Goal: Task Accomplishment & Management: Manage account settings

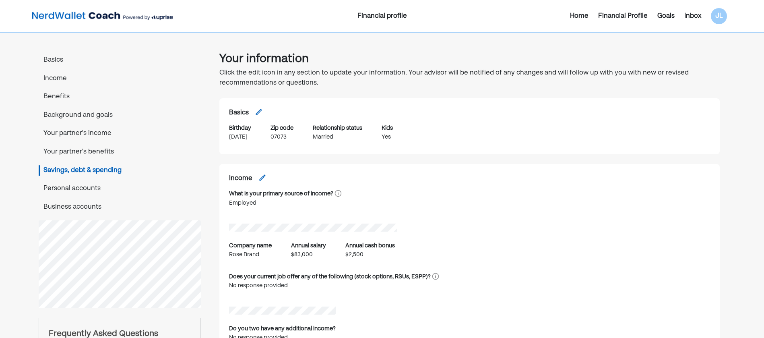
click at [79, 8] on img at bounding box center [102, 16] width 141 height 16
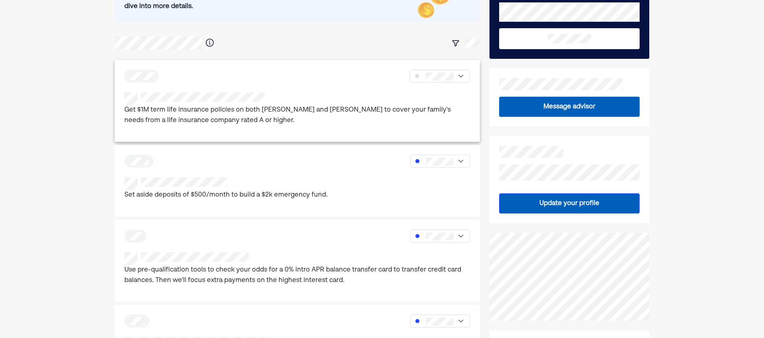
scroll to position [81, 0]
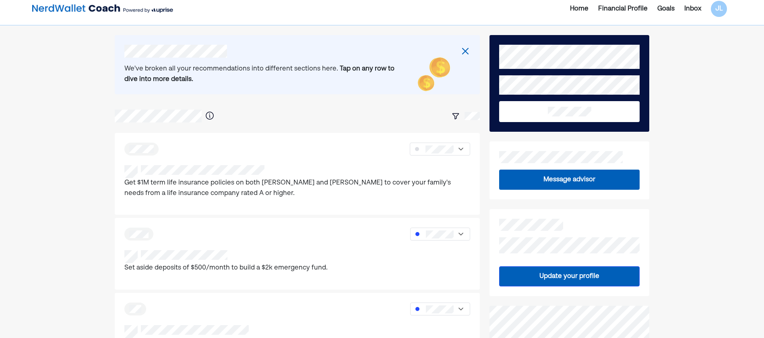
scroll to position [0, 0]
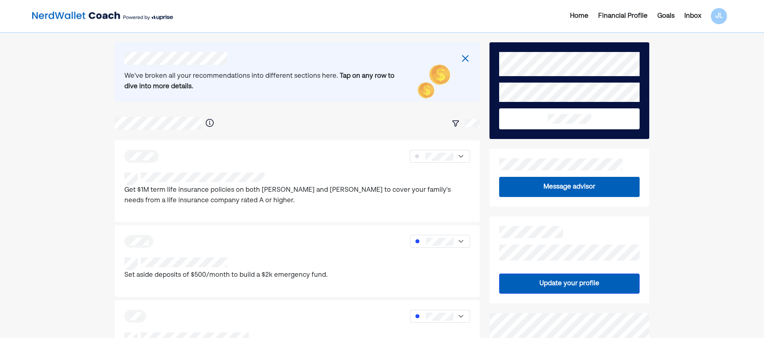
click at [540, 283] on button "Update your profile" at bounding box center [569, 283] width 141 height 20
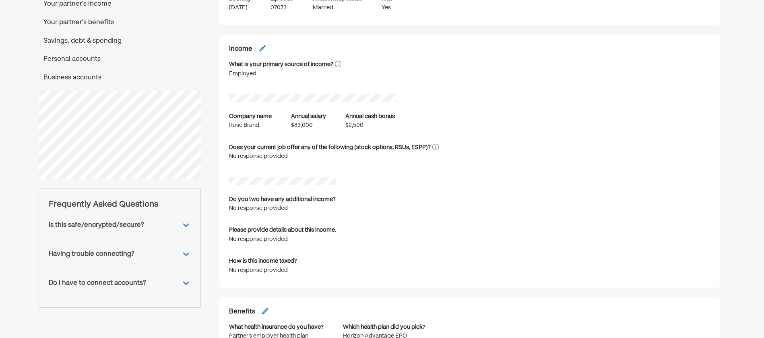
scroll to position [121, 0]
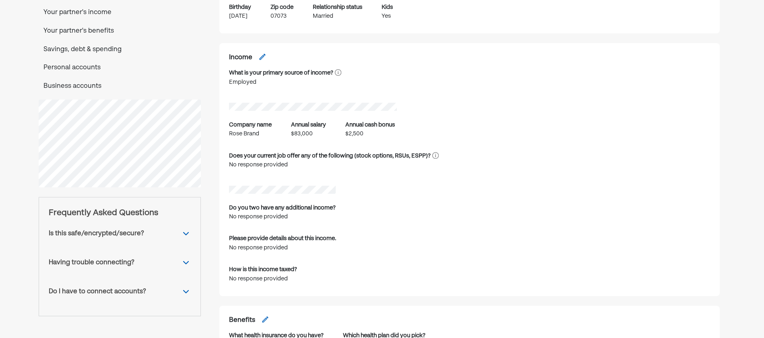
click at [91, 66] on p "Personal accounts" at bounding box center [120, 68] width 162 height 10
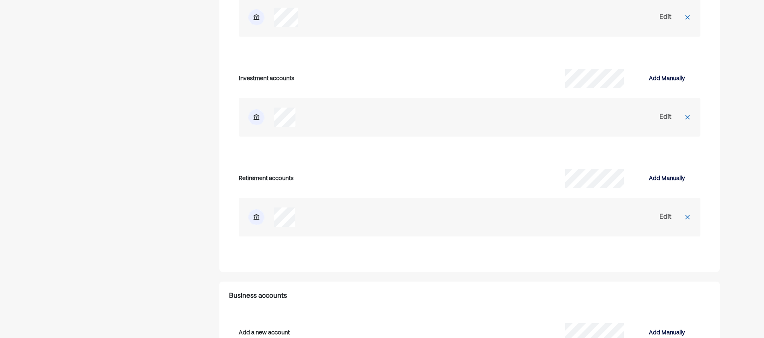
scroll to position [2777, 0]
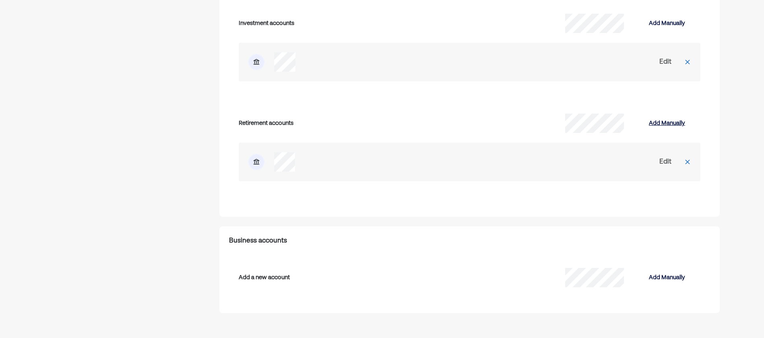
click at [660, 123] on div "Add Manually" at bounding box center [667, 123] width 36 height 10
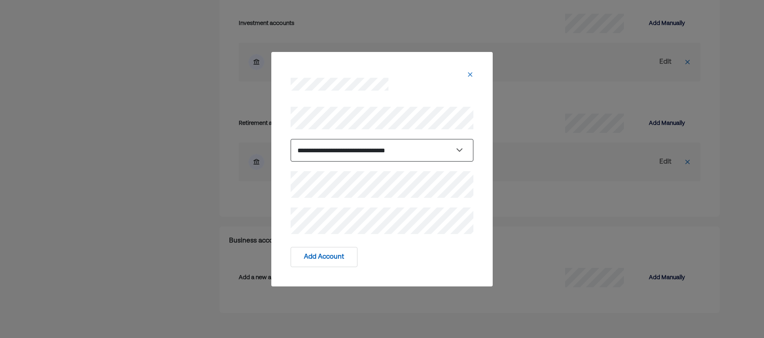
click at [291, 151] on select "**********" at bounding box center [382, 150] width 183 height 23
click at [342, 153] on select "**********" at bounding box center [382, 150] width 183 height 23
click at [291, 139] on select "**********" at bounding box center [382, 150] width 183 height 23
click at [338, 147] on select "**********" at bounding box center [382, 150] width 183 height 23
select select "*********"
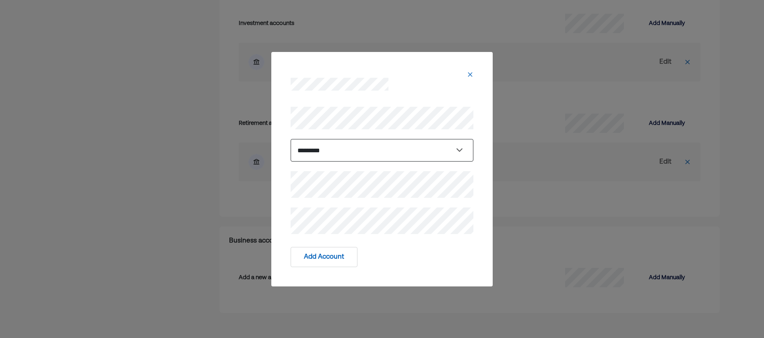
click at [291, 139] on select "**********" at bounding box center [382, 150] width 183 height 23
click at [318, 256] on button "Add Account" at bounding box center [324, 257] width 67 height 20
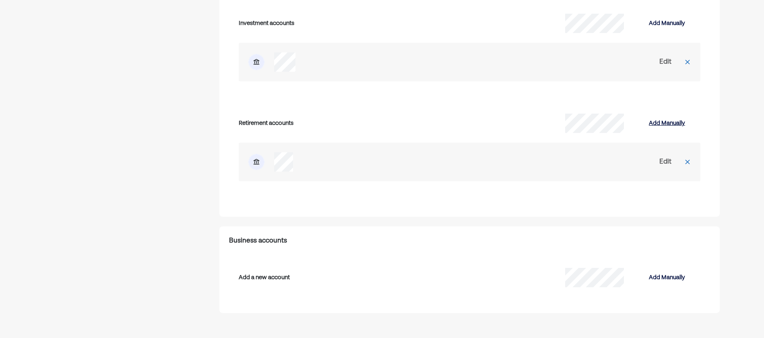
click at [671, 122] on div "Add Manually" at bounding box center [667, 123] width 36 height 10
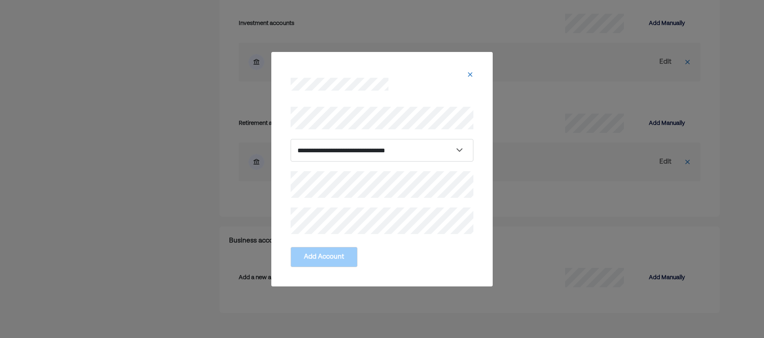
click at [469, 75] on img at bounding box center [470, 74] width 6 height 6
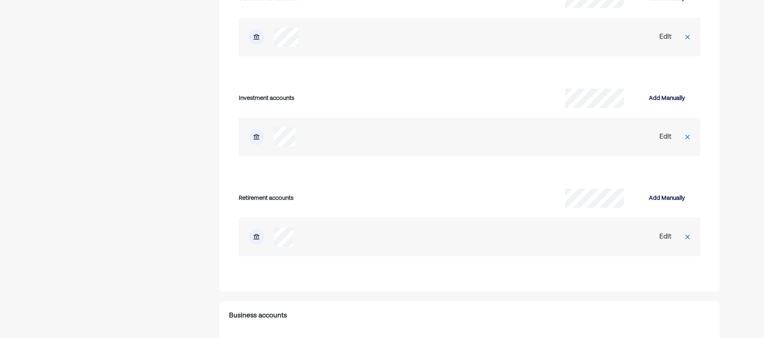
scroll to position [2696, 0]
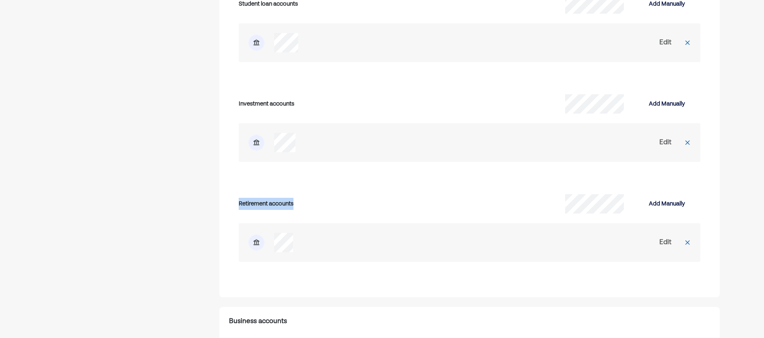
drag, startPoint x: 237, startPoint y: 205, endPoint x: 323, endPoint y: 205, distance: 85.4
click at [323, 205] on div "Retirement accounts Add Manually Edit" at bounding box center [470, 233] width 482 height 90
click at [323, 205] on div "Retirement accounts" at bounding box center [354, 204] width 231 height 12
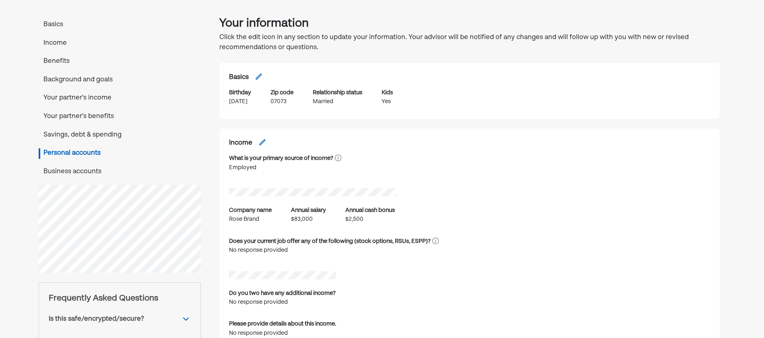
scroll to position [0, 0]
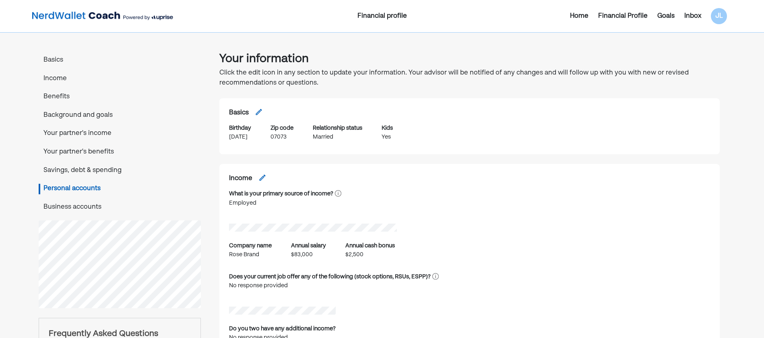
click at [632, 17] on div "Financial Profile" at bounding box center [623, 16] width 50 height 10
click at [689, 12] on div "Inbox" at bounding box center [692, 16] width 17 height 10
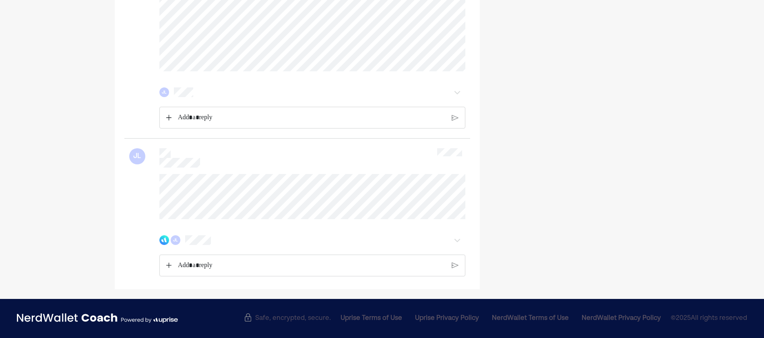
scroll to position [662, 0]
click at [208, 261] on p "Rich Text Editor. Editing area: main" at bounding box center [312, 265] width 268 height 10
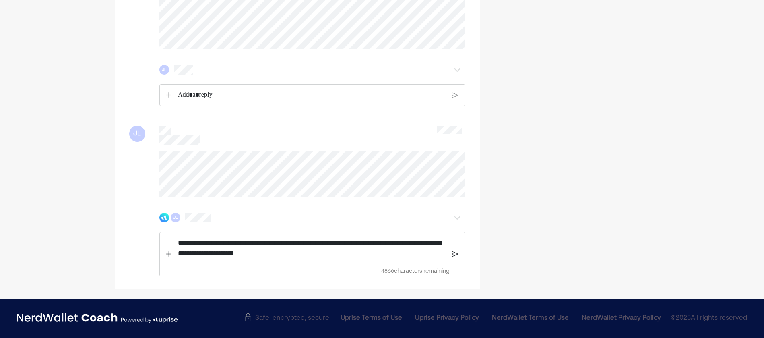
click at [456, 258] on img at bounding box center [455, 253] width 7 height 7
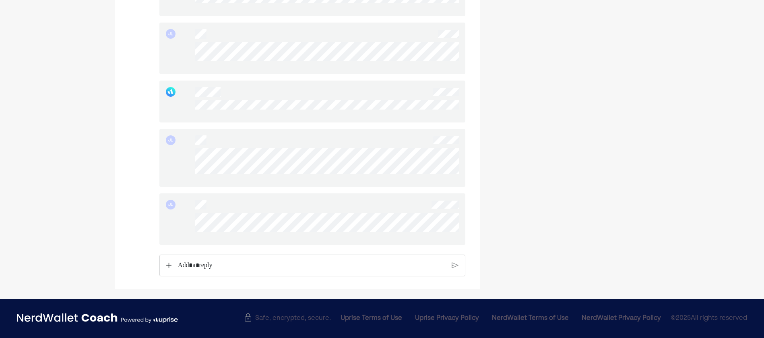
scroll to position [1468, 0]
drag, startPoint x: 191, startPoint y: 219, endPoint x: 364, endPoint y: 240, distance: 173.9
click at [364, 240] on div "JL" at bounding box center [312, 219] width 306 height 52
click at [364, 238] on div at bounding box center [327, 226] width 264 height 26
click at [190, 219] on div "JL" at bounding box center [312, 219] width 306 height 52
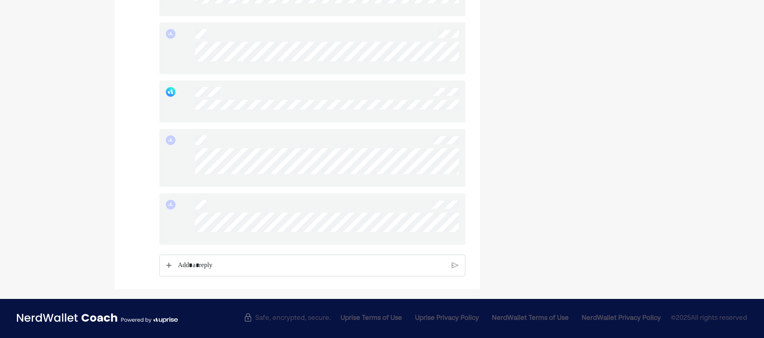
drag, startPoint x: 205, startPoint y: 215, endPoint x: 254, endPoint y: 240, distance: 54.7
click at [254, 238] on div at bounding box center [327, 226] width 264 height 26
click at [302, 244] on div "JL" at bounding box center [312, 219] width 306 height 52
click at [357, 236] on div at bounding box center [327, 226] width 264 height 26
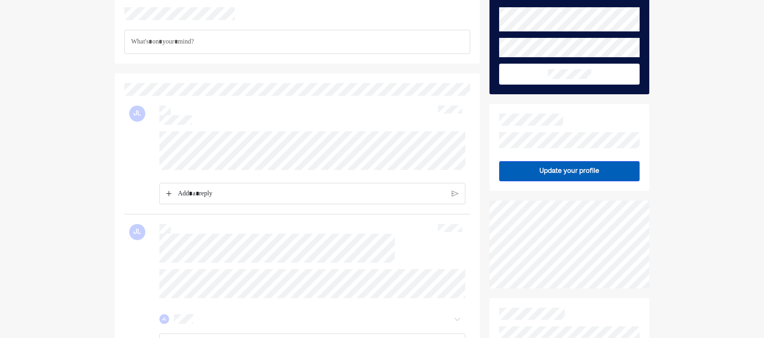
scroll to position [0, 0]
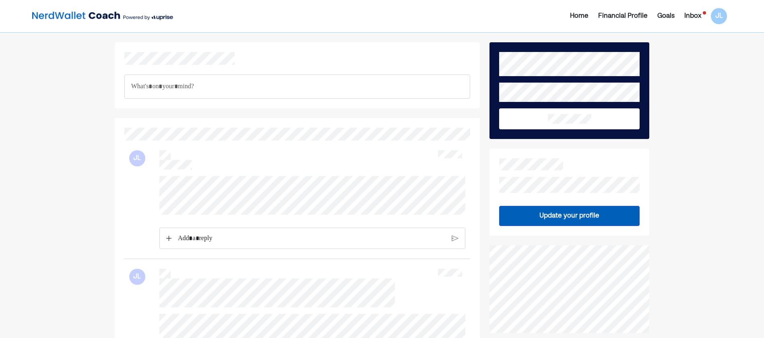
click at [691, 15] on div "Inbox" at bounding box center [692, 16] width 17 height 10
click at [695, 14] on div "Inbox" at bounding box center [692, 16] width 17 height 10
click at [610, 16] on div "Financial Profile" at bounding box center [623, 16] width 50 height 10
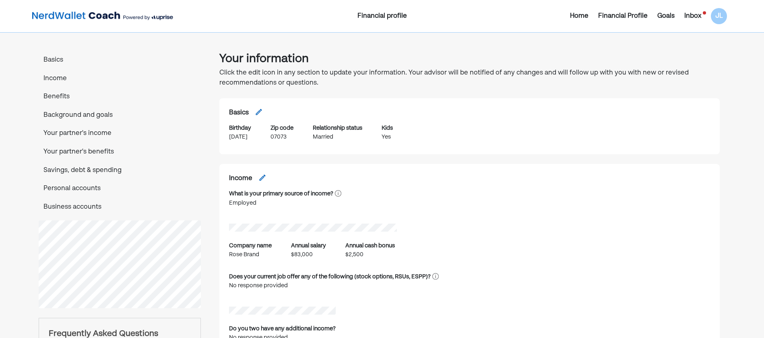
click at [687, 15] on div "Inbox" at bounding box center [692, 16] width 17 height 10
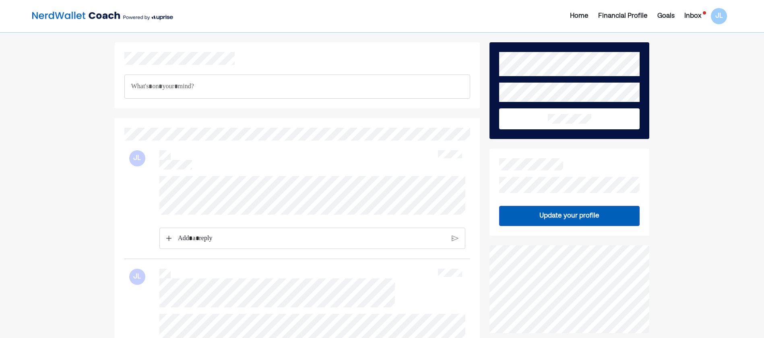
click at [425, 211] on div at bounding box center [297, 212] width 337 height 73
click at [155, 183] on div at bounding box center [297, 212] width 337 height 73
drag, startPoint x: 155, startPoint y: 183, endPoint x: 149, endPoint y: 196, distance: 14.8
click at [149, 196] on div at bounding box center [297, 212] width 337 height 73
click at [433, 210] on div at bounding box center [297, 212] width 337 height 73
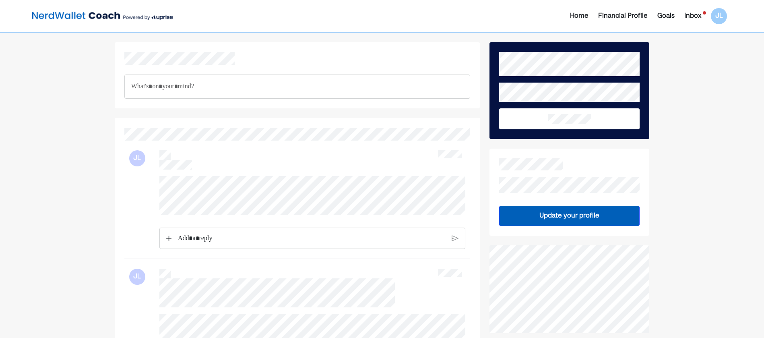
drag, startPoint x: 159, startPoint y: 179, endPoint x: 426, endPoint y: 216, distance: 269.5
click at [426, 215] on div at bounding box center [312, 195] width 306 height 39
click at [151, 183] on div at bounding box center [297, 212] width 337 height 73
click at [697, 12] on div "Inbox" at bounding box center [692, 16] width 17 height 10
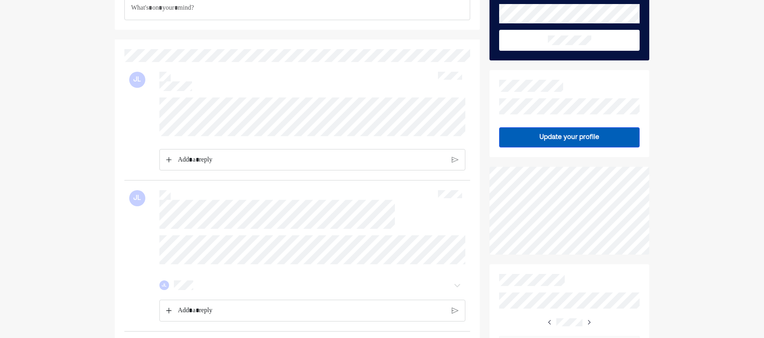
scroll to position [81, 0]
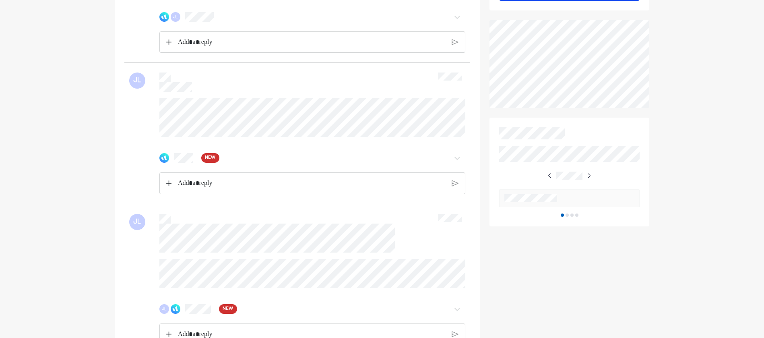
scroll to position [242, 0]
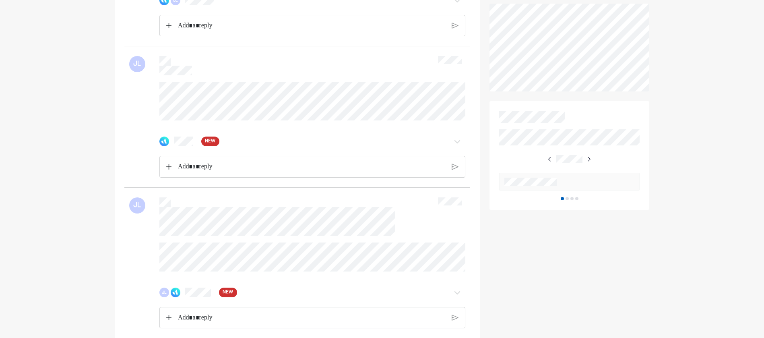
click at [457, 146] on img at bounding box center [458, 141] width 10 height 10
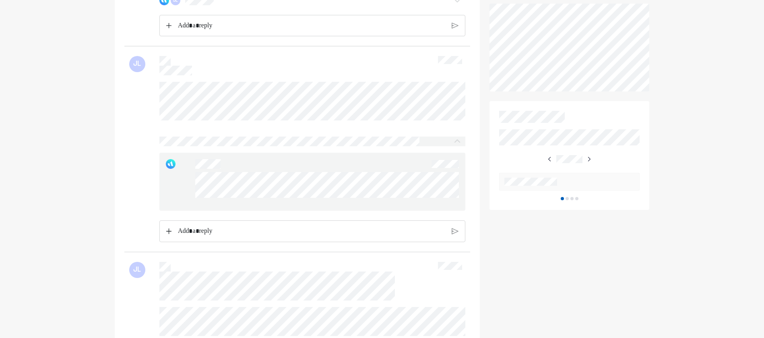
click at [213, 236] on p "Rich Text Editor. Editing area: main" at bounding box center [312, 231] width 268 height 10
click at [455, 240] on img at bounding box center [455, 236] width 7 height 7
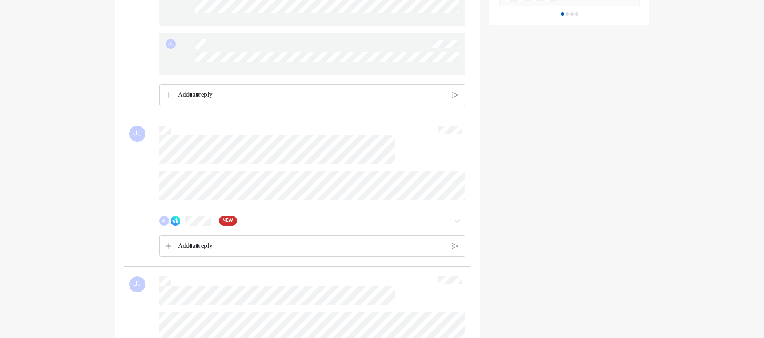
scroll to position [443, 0]
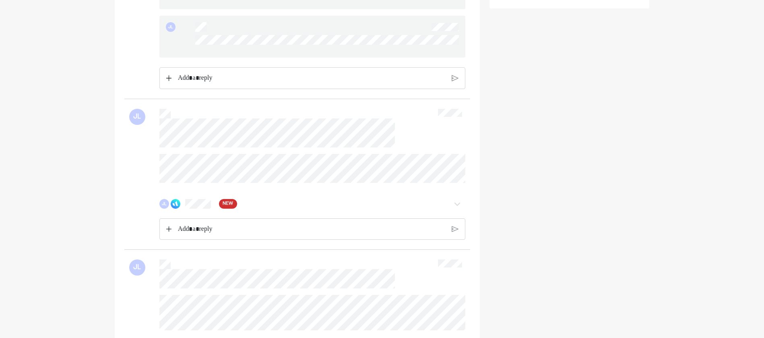
click at [463, 209] on div at bounding box center [457, 204] width 16 height 10
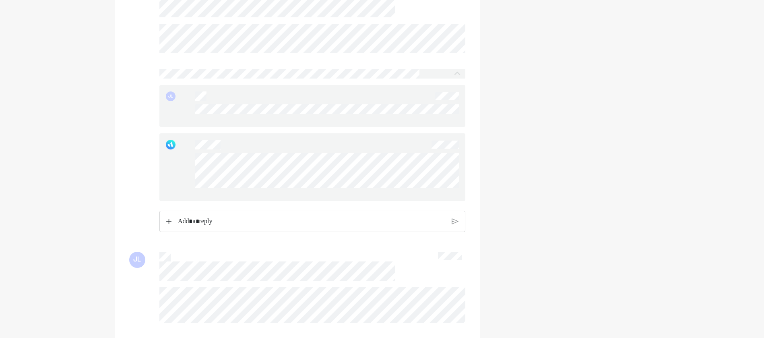
scroll to position [564, 0]
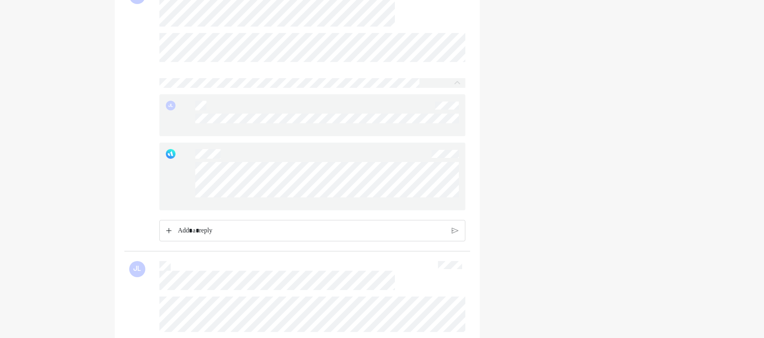
click at [190, 182] on div at bounding box center [312, 177] width 306 height 68
click at [190, 184] on div at bounding box center [312, 177] width 306 height 68
click at [196, 185] on div at bounding box center [312, 177] width 306 height 68
drag, startPoint x: 460, startPoint y: 212, endPoint x: 190, endPoint y: 184, distance: 271.6
click at [190, 184] on div at bounding box center [312, 177] width 306 height 68
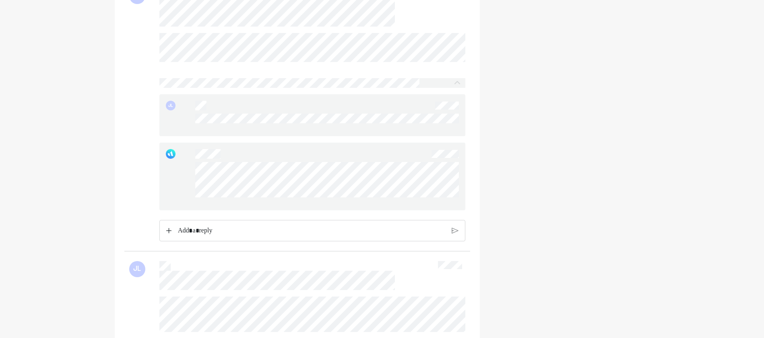
click at [218, 236] on p "Rich Text Editor. Editing area: main" at bounding box center [312, 230] width 268 height 10
drag, startPoint x: 255, startPoint y: 244, endPoint x: 155, endPoint y: 242, distance: 99.9
click at [155, 242] on div "**********" at bounding box center [297, 143] width 337 height 220
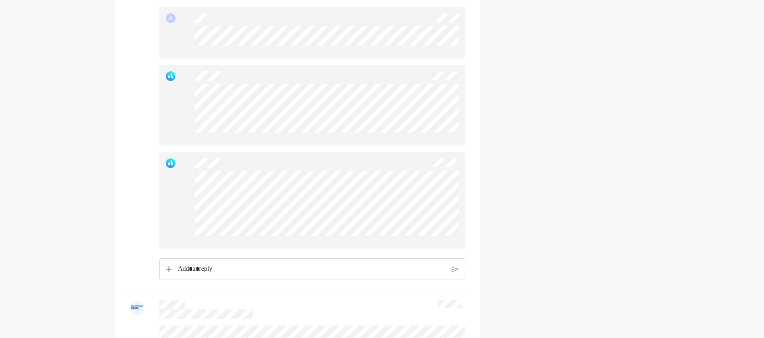
scroll to position [1047, 0]
click at [192, 111] on div at bounding box center [312, 104] width 306 height 81
click at [281, 145] on div at bounding box center [312, 104] width 306 height 81
click at [196, 113] on div at bounding box center [327, 110] width 264 height 55
drag, startPoint x: 274, startPoint y: 158, endPoint x: 192, endPoint y: 115, distance: 92.4
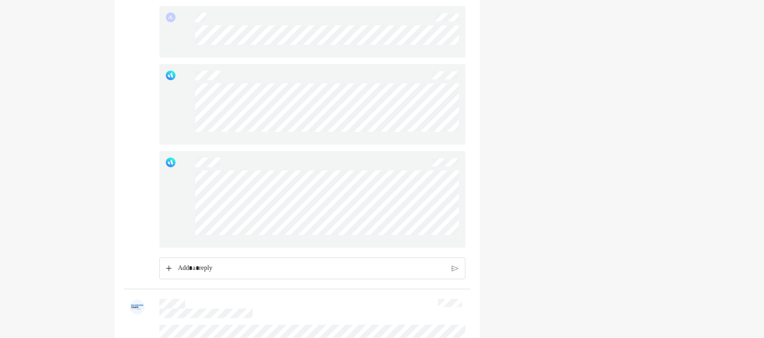
click at [192, 115] on div at bounding box center [312, 104] width 306 height 81
drag, startPoint x: 188, startPoint y: 195, endPoint x: 310, endPoint y: 262, distance: 139.1
click at [310, 248] on div at bounding box center [312, 199] width 306 height 97
click at [189, 198] on div at bounding box center [312, 199] width 306 height 97
click at [191, 201] on div at bounding box center [312, 199] width 306 height 97
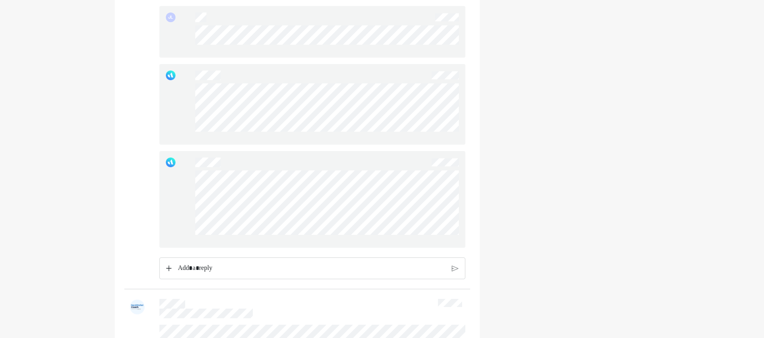
click at [190, 205] on div at bounding box center [312, 199] width 306 height 97
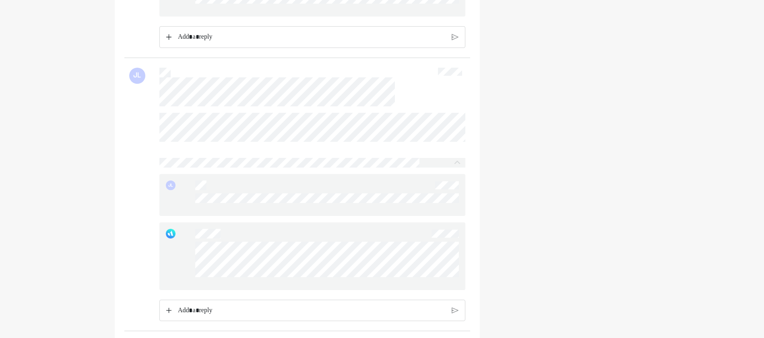
scroll to position [449, 0]
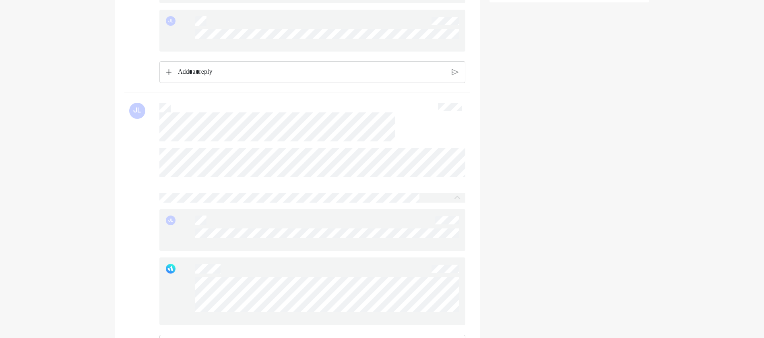
drag, startPoint x: 154, startPoint y: 125, endPoint x: 316, endPoint y: 157, distance: 164.7
click at [316, 157] on div "JL JL" at bounding box center [297, 229] width 346 height 273
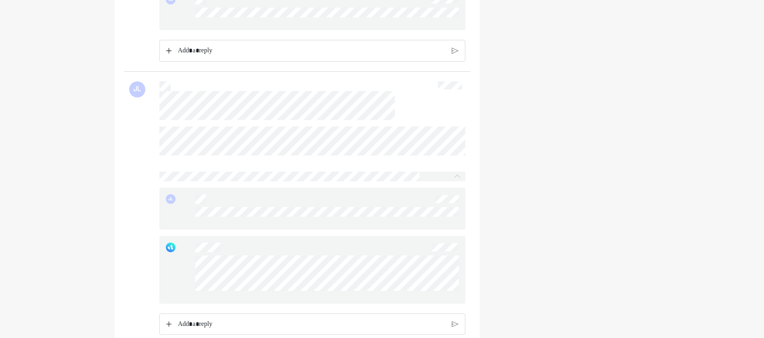
scroll to position [570, 0]
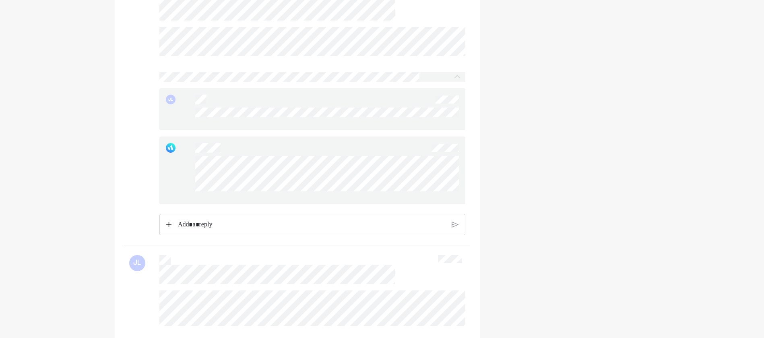
drag, startPoint x: 190, startPoint y: 176, endPoint x: 458, endPoint y: 214, distance: 270.5
click at [458, 204] on div at bounding box center [312, 170] width 306 height 68
click at [458, 198] on div at bounding box center [327, 177] width 264 height 42
click at [50, 232] on div "Home Financial Profile Inbox JL JL JL JL JL JL JL JL JL JL JL JL Update your pr…" at bounding box center [382, 233] width 764 height 1607
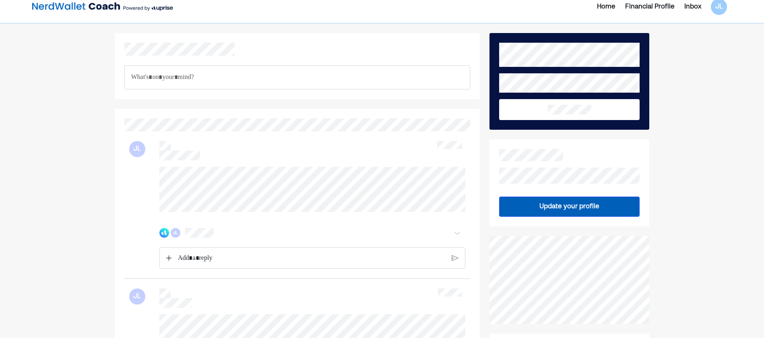
scroll to position [0, 0]
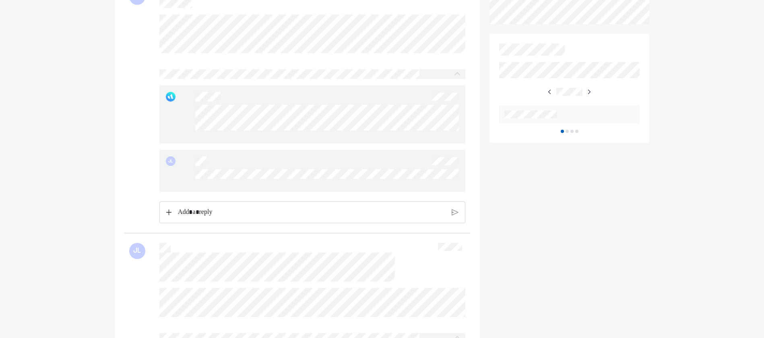
scroll to position [362, 0]
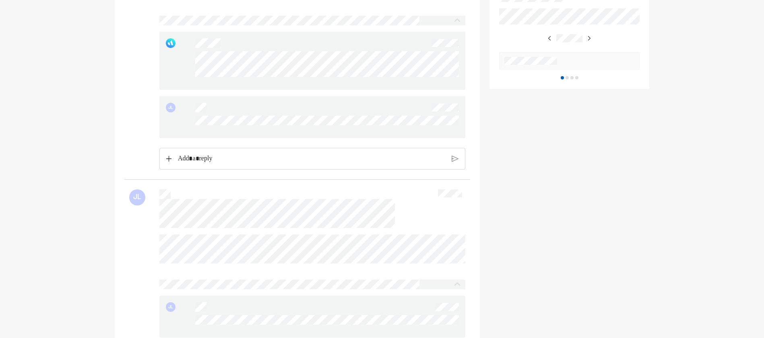
click at [195, 62] on div at bounding box center [312, 61] width 306 height 58
click at [195, 68] on div at bounding box center [327, 67] width 264 height 32
drag, startPoint x: 368, startPoint y: 96, endPoint x: 194, endPoint y: 64, distance: 176.5
click at [194, 64] on div at bounding box center [312, 61] width 306 height 58
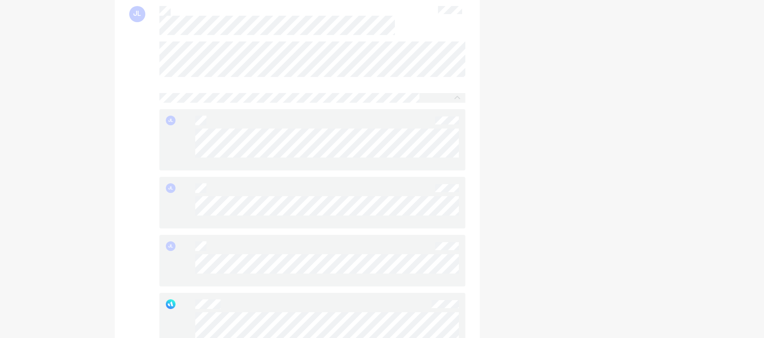
scroll to position [765, 0]
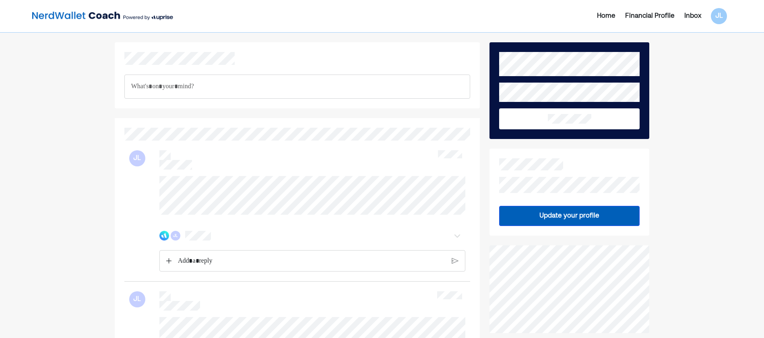
click at [555, 214] on button "Update your profile" at bounding box center [569, 216] width 141 height 20
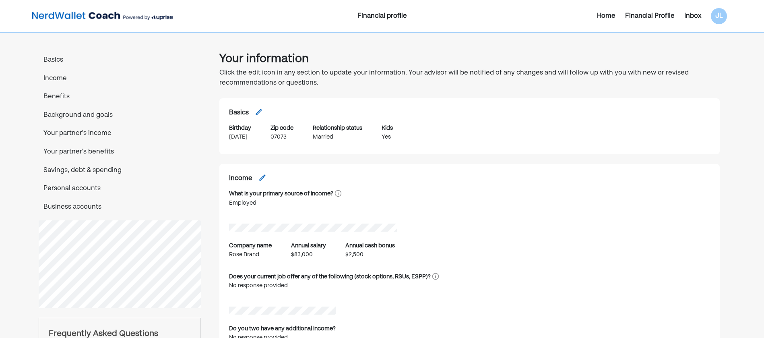
click at [125, 192] on p "Personal accounts" at bounding box center [120, 189] width 162 height 10
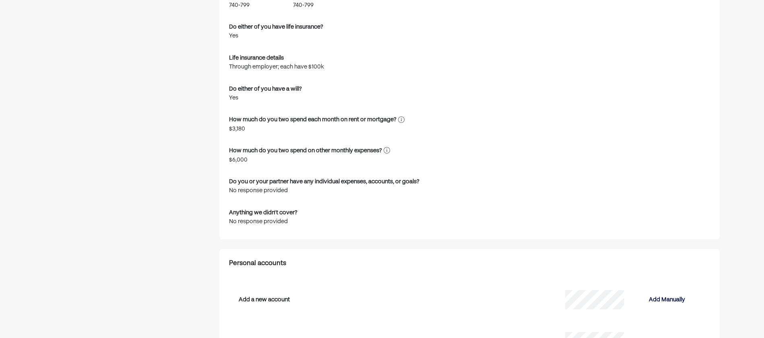
scroll to position [1770, 0]
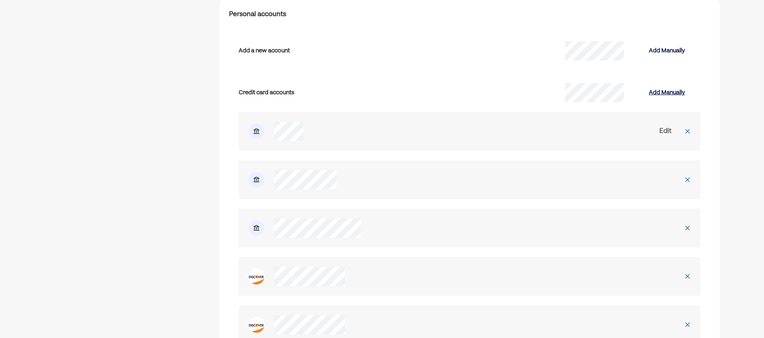
click at [655, 93] on div "Add Manually" at bounding box center [667, 93] width 36 height 10
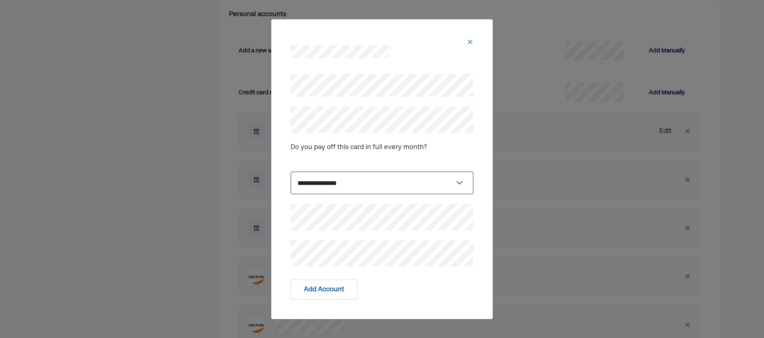
click at [348, 184] on select "**********" at bounding box center [382, 183] width 183 height 23
select select "*****"
click at [291, 172] on select "**********" at bounding box center [382, 183] width 183 height 23
click at [283, 235] on div "**********" at bounding box center [382, 168] width 202 height 215
click at [302, 276] on div "Add Account" at bounding box center [382, 292] width 202 height 33
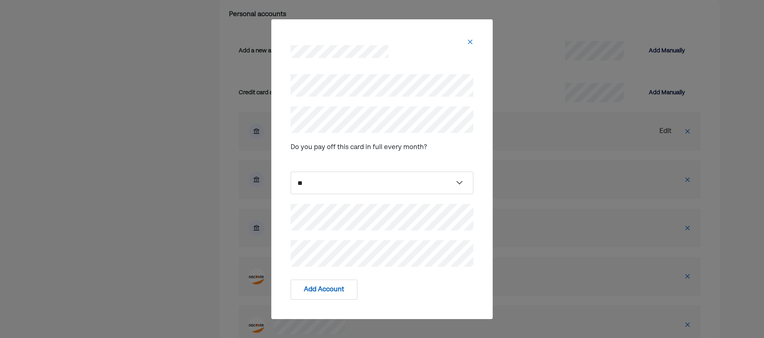
click at [374, 278] on div "Add Account" at bounding box center [382, 292] width 202 height 33
click at [384, 282] on div "Add Account" at bounding box center [382, 289] width 183 height 20
click at [317, 284] on button "Add Account" at bounding box center [324, 289] width 67 height 20
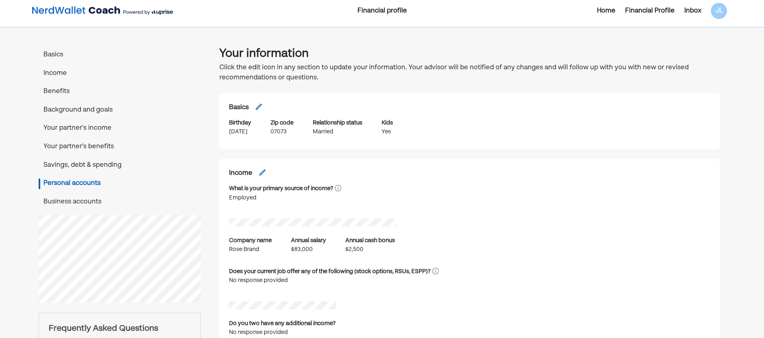
scroll to position [0, 0]
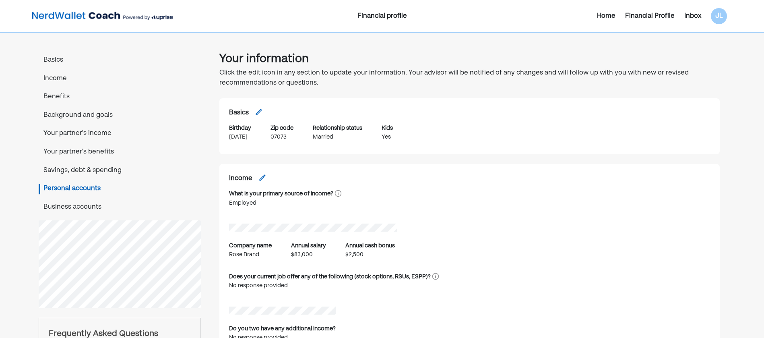
click at [696, 17] on div "Inbox" at bounding box center [692, 16] width 17 height 10
